Goal: Find specific page/section

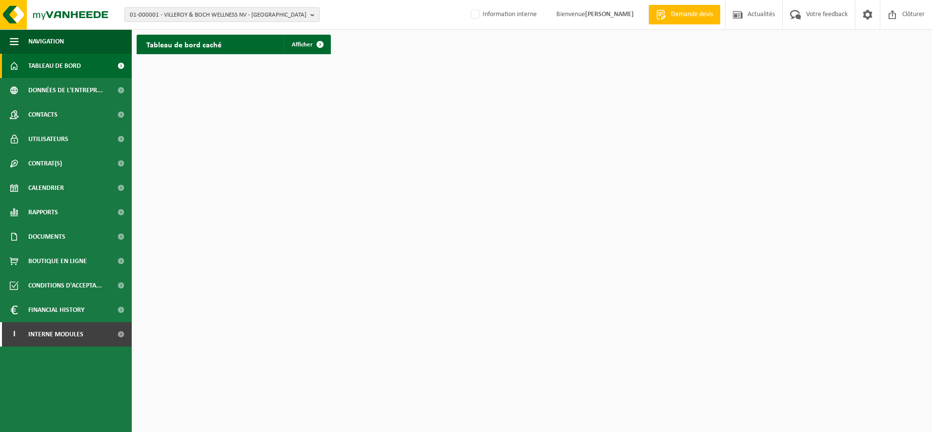
drag, startPoint x: 198, startPoint y: 10, endPoint x: 196, endPoint y: 16, distance: 6.8
click at [198, 10] on span "01-000001 - VILLEROY & BOCH WELLNESS NV - ROESELARE" at bounding box center [218, 15] width 177 height 15
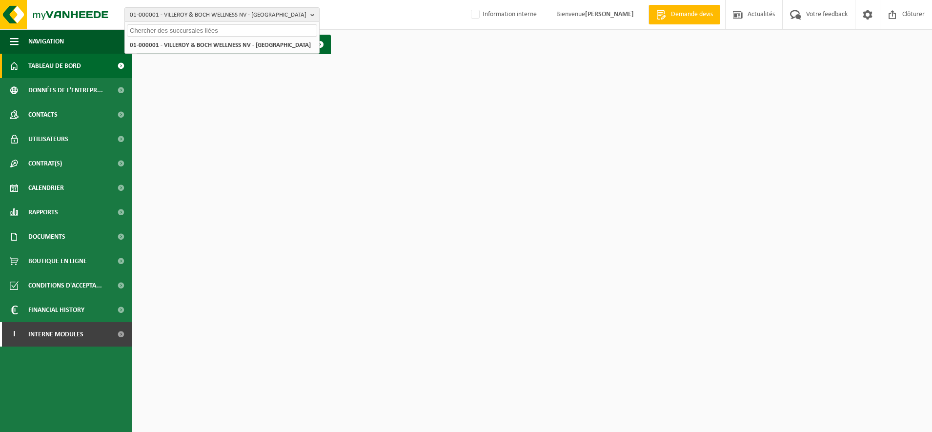
click at [157, 33] on input "text" at bounding box center [222, 30] width 190 height 12
type input "10-782285"
click at [177, 44] on strong "10-782285 - ENVIRONNEMENT SERVICES - HAUTMONT" at bounding box center [213, 44] width 166 height 7
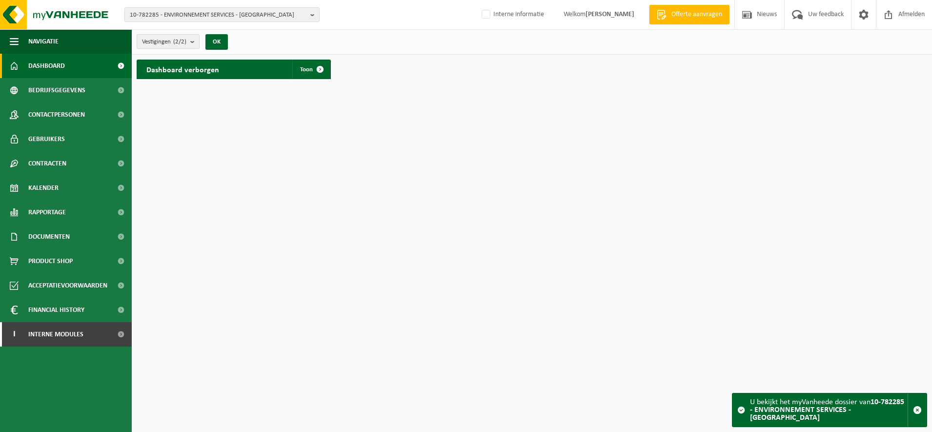
click at [195, 40] on b "submit" at bounding box center [194, 42] width 9 height 14
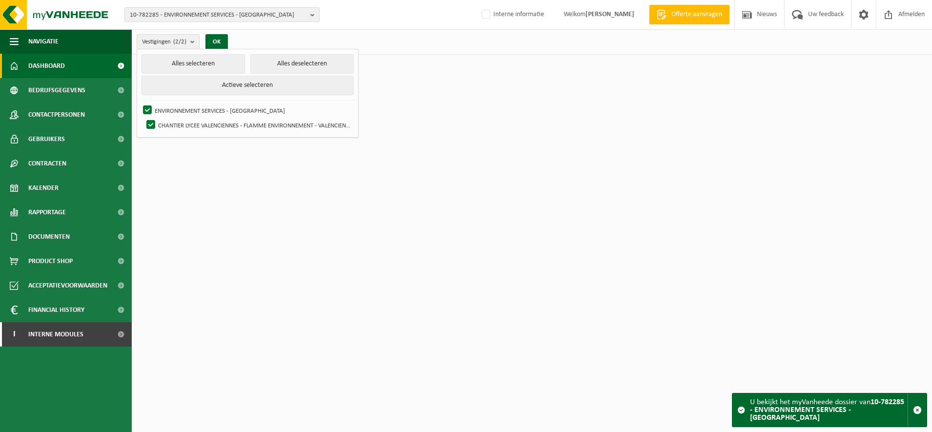
click at [276, 14] on span "10-782285 - ENVIRONNEMENT SERVICES - HAUTMONT" at bounding box center [218, 15] width 177 height 15
click at [195, 26] on input "text" at bounding box center [222, 30] width 190 height 12
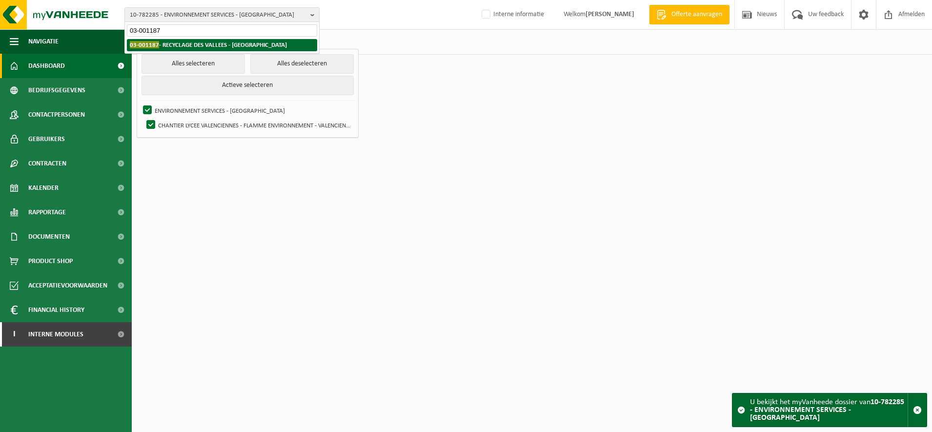
type input "03-001187"
click at [189, 45] on strong "03-001187 - RECYCLAGE DES VALLEES - HAUTMONT" at bounding box center [208, 44] width 157 height 7
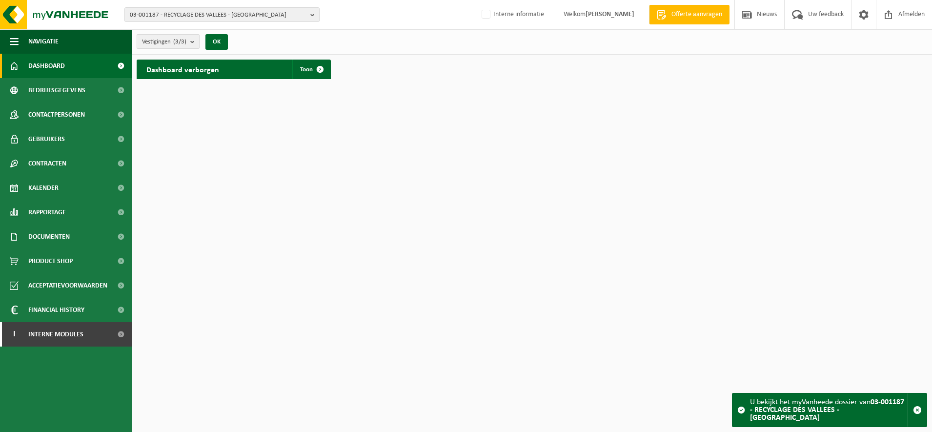
click at [196, 41] on b "submit" at bounding box center [194, 42] width 9 height 14
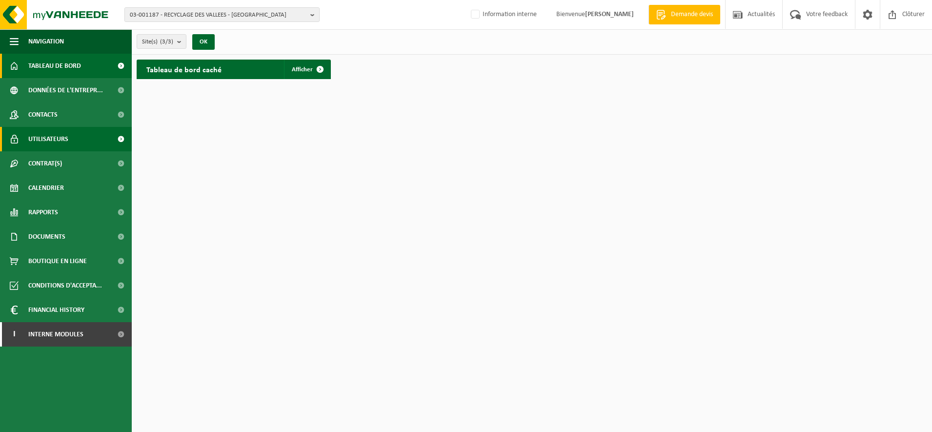
click at [52, 139] on span "Utilisateurs" at bounding box center [48, 139] width 40 height 24
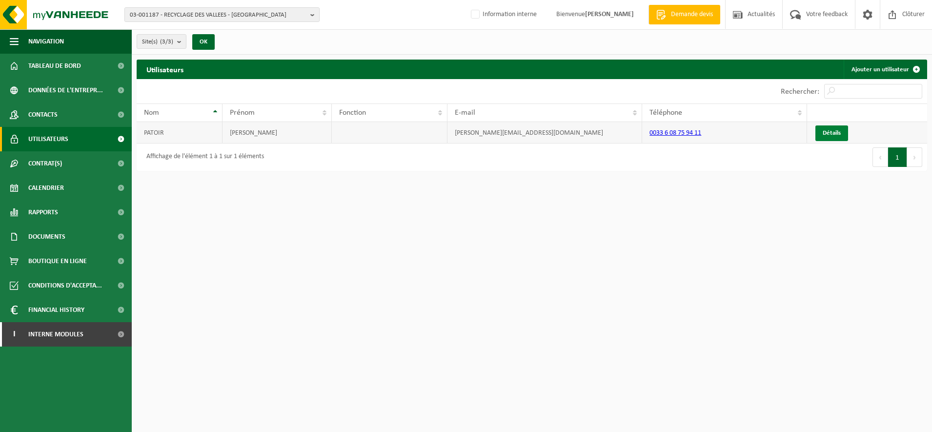
click at [833, 129] on link "Détails" at bounding box center [831, 133] width 33 height 16
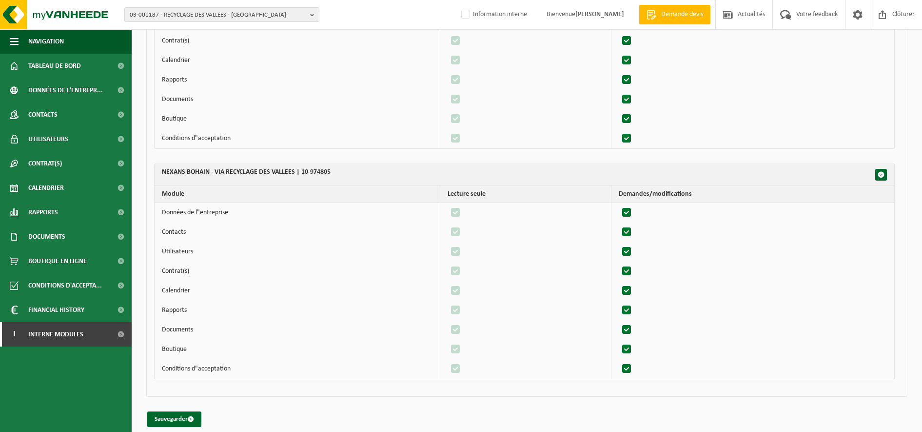
scroll to position [402, 0]
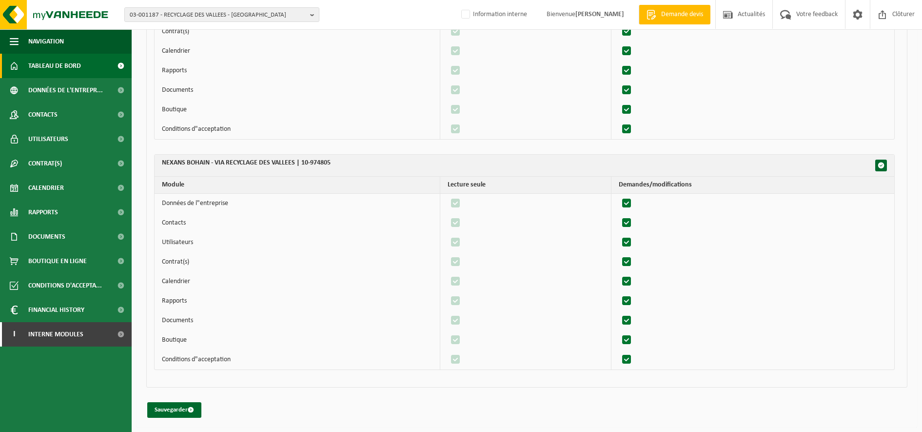
click at [47, 65] on span "Tableau de bord" at bounding box center [54, 66] width 53 height 24
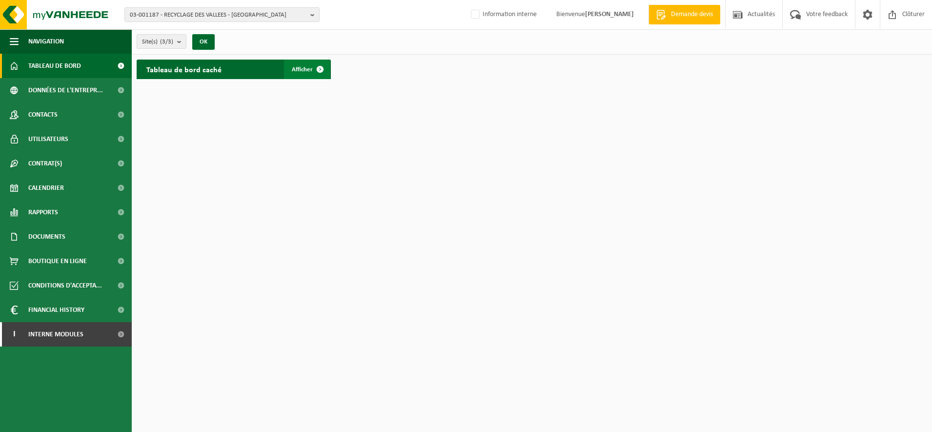
click at [301, 64] on link "Afficher" at bounding box center [307, 70] width 46 height 20
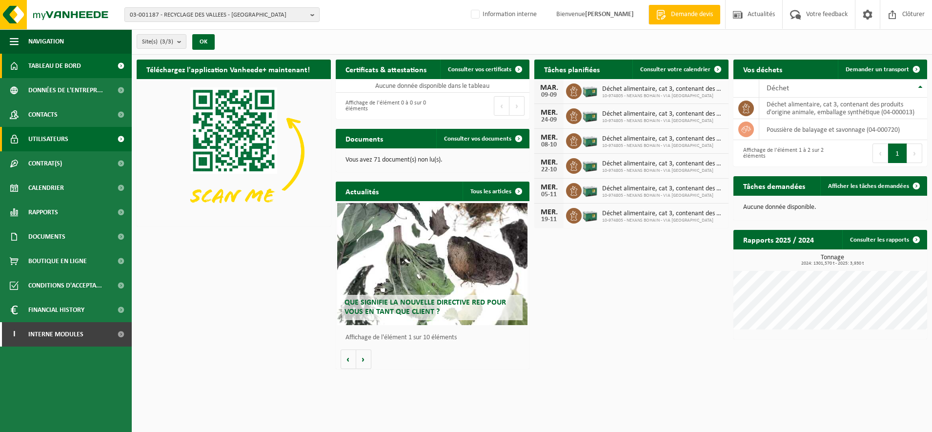
click at [55, 132] on span "Utilisateurs" at bounding box center [48, 139] width 40 height 24
